Goal: Information Seeking & Learning: Learn about a topic

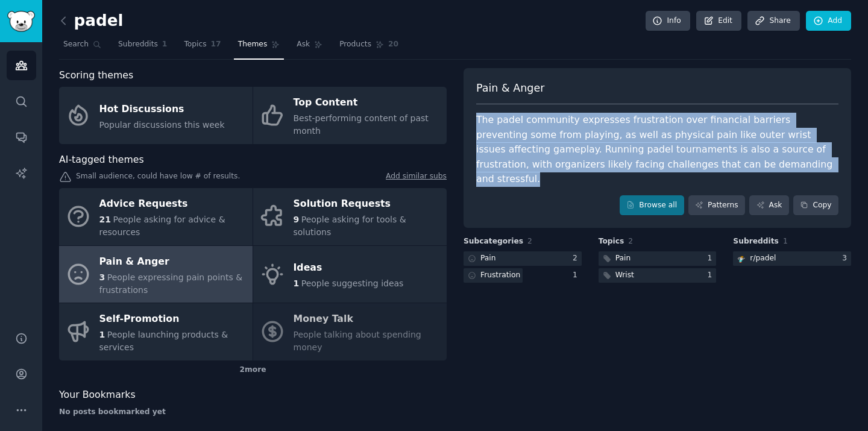
drag, startPoint x: 477, startPoint y: 113, endPoint x: 777, endPoint y: 164, distance: 304.9
click at [777, 164] on div "Pain & Anger The padel community expresses frustration over financial barriers …" at bounding box center [656, 148] width 387 height 160
click at [548, 251] on div at bounding box center [522, 258] width 118 height 15
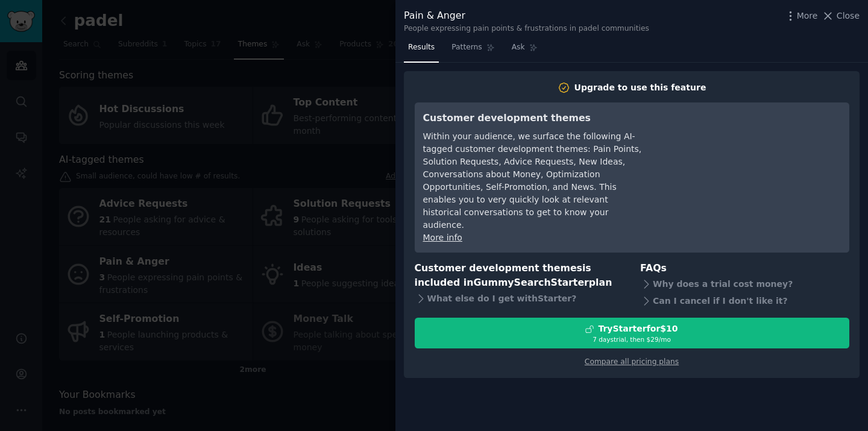
click at [359, 181] on div at bounding box center [434, 215] width 868 height 431
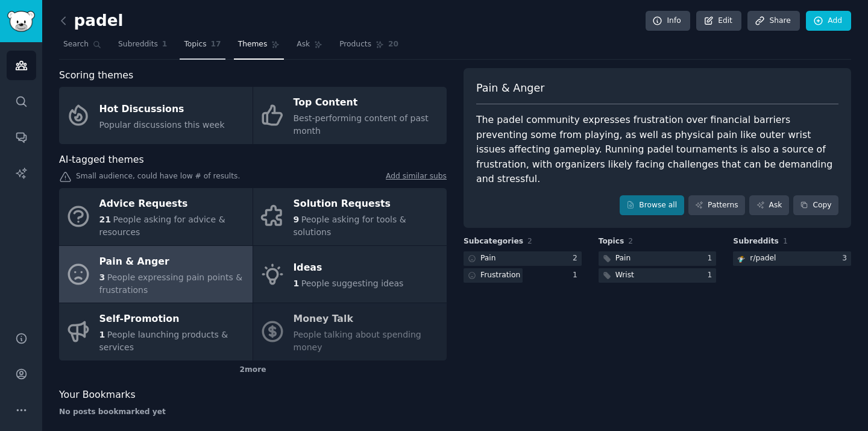
click at [194, 45] on span "Topics" at bounding box center [195, 44] width 22 height 11
